Goal: Task Accomplishment & Management: Complete application form

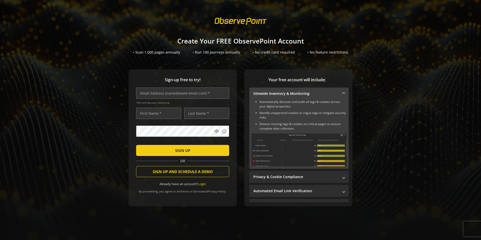
click at [226, 25] on span at bounding box center [240, 21] width 61 height 14
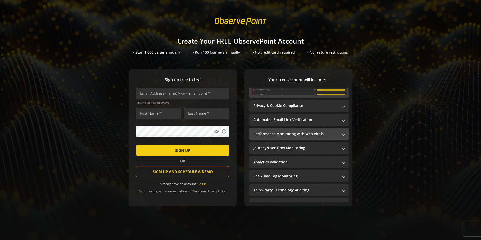
scroll to position [76, 0]
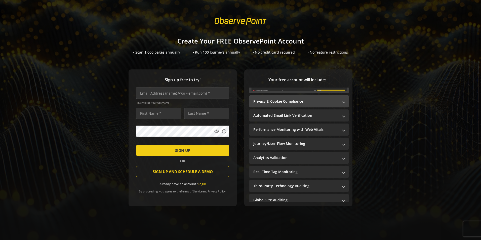
click at [311, 104] on mat-expansion-panel-header "Privacy & Cookie Compliance" at bounding box center [298, 101] width 99 height 12
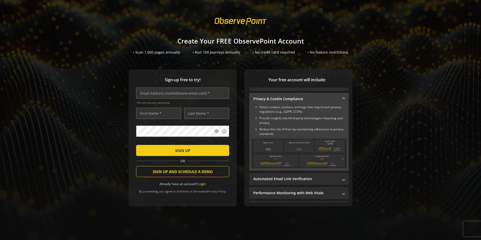
scroll to position [0, 0]
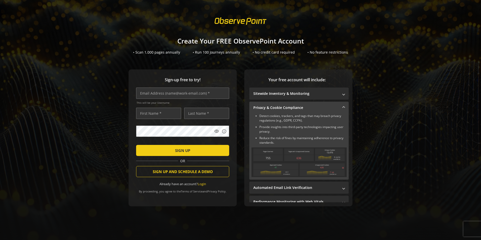
click at [261, 157] on img at bounding box center [298, 163] width 95 height 30
click at [380, 99] on div "Sign-up free to try! This will be your Username visibility info SIGN UP OR SIGN…" at bounding box center [240, 147] width 469 height 157
drag, startPoint x: 376, startPoint y: 89, endPoint x: 376, endPoint y: 84, distance: 4.8
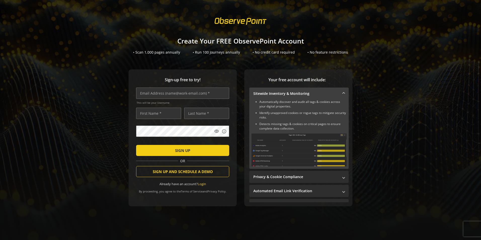
click at [394, 170] on div "Sign-up free to try! This will be your Username visibility info SIGN UP OR SIGN…" at bounding box center [240, 147] width 469 height 157
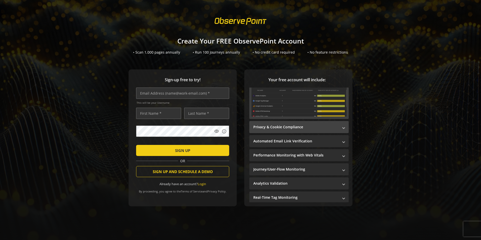
scroll to position [50, 0]
click at [290, 127] on mat-panel-title "Privacy & Cookie Compliance" at bounding box center [295, 126] width 85 height 5
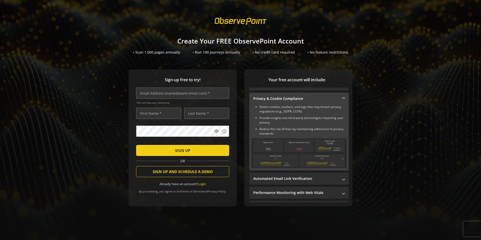
scroll to position [0, 0]
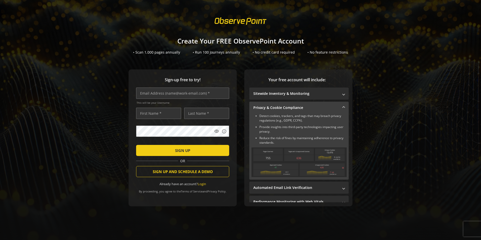
click at [278, 110] on mat-panel-title "Privacy & Cookie Compliance" at bounding box center [295, 107] width 85 height 5
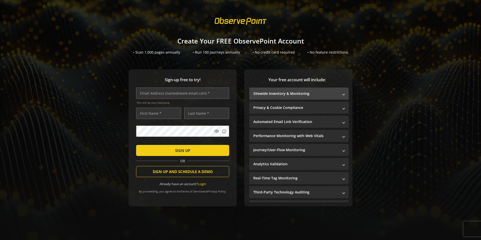
click at [287, 95] on mat-panel-title "Sitewide Inventory & Monitoring" at bounding box center [295, 93] width 85 height 5
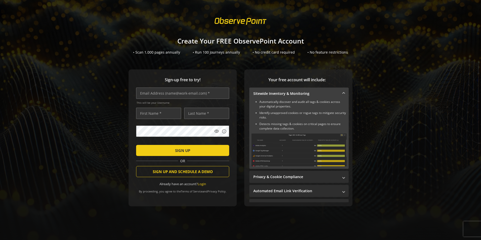
click at [252, 41] on h1 "Create Your FREE ObservePoint Account" at bounding box center [240, 41] width 481 height 7
copy h1 "ObservePoint"
